Goal: Find specific page/section: Find specific page/section

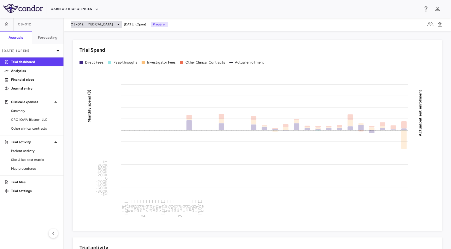
click at [105, 23] on span "[MEDICAL_DATA]" at bounding box center [99, 24] width 27 height 5
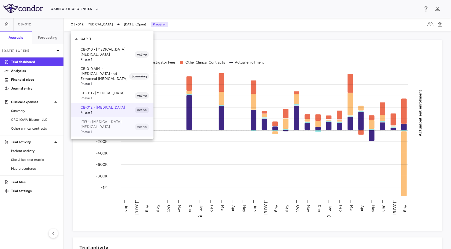
click at [104, 127] on p "LTFU • [MEDICAL_DATA] [MEDICAL_DATA]" at bounding box center [108, 124] width 54 height 10
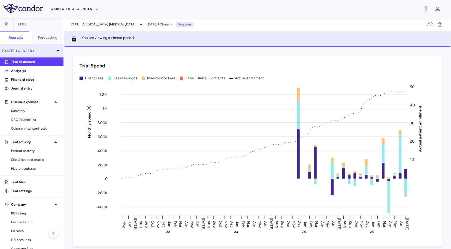
click at [34, 51] on p "[DATE] (Closed)" at bounding box center [28, 50] width 52 height 5
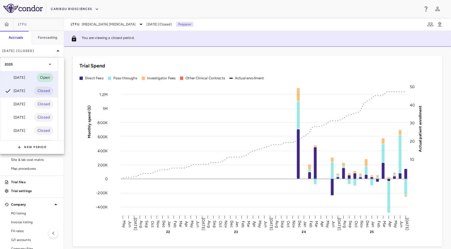
click at [34, 75] on div "[DATE] Open" at bounding box center [28, 77] width 57 height 13
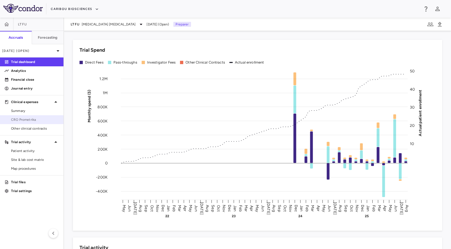
click at [28, 116] on link "CRO Prometrika" at bounding box center [31, 119] width 63 height 8
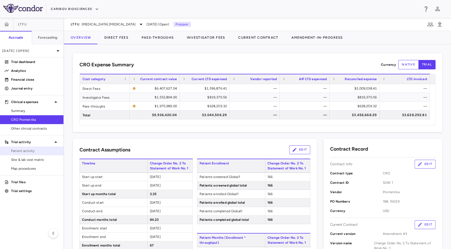
click at [28, 150] on span "Patient activity" at bounding box center [35, 150] width 48 height 5
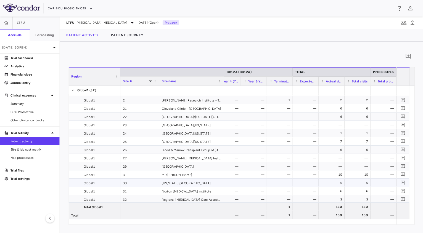
scroll to position [53, 0]
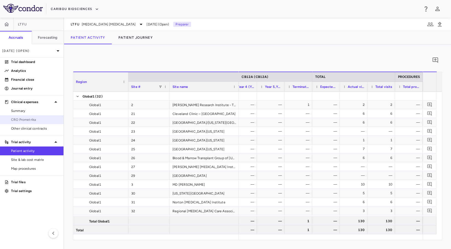
click at [39, 115] on link "CRO Prometrika" at bounding box center [31, 119] width 63 height 8
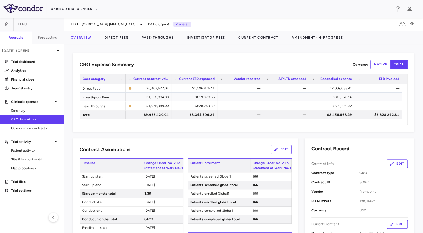
click at [293, 65] on div "CRO Expense Summary Currency native trial" at bounding box center [244, 64] width 328 height 9
click at [30, 86] on p "Journal entry" at bounding box center [35, 88] width 48 height 5
